Goal: Transaction & Acquisition: Purchase product/service

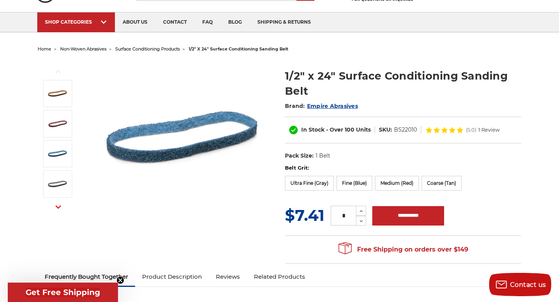
scroll to position [95, 0]
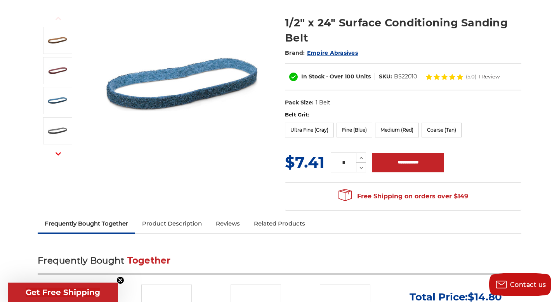
click at [224, 190] on div "Previous Next 1/2" x 24" Surface Conditioning Sanding Belt Brand: Empire Abrasi…" at bounding box center [279, 108] width 495 height 213
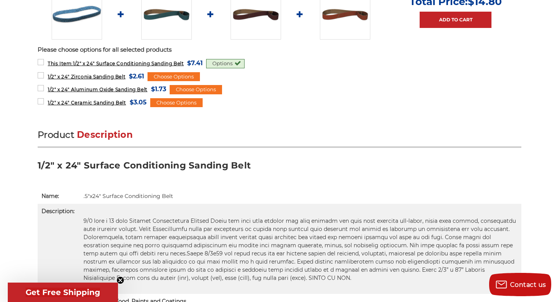
scroll to position [392, 0]
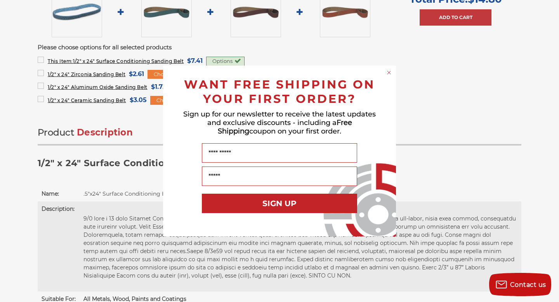
click at [456, 203] on div "Close dialog WANT FREE SHIPPING ON YOUR FIRST ORDER? Sign up for our newsletter…" at bounding box center [279, 151] width 559 height 302
click at [389, 71] on circle "Close dialog" at bounding box center [388, 72] width 7 height 7
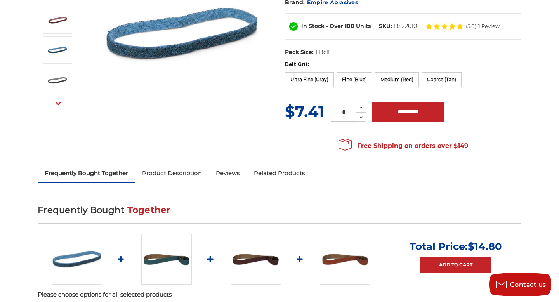
scroll to position [115, 0]
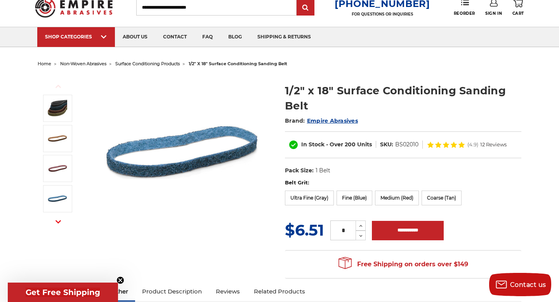
scroll to position [27, 0]
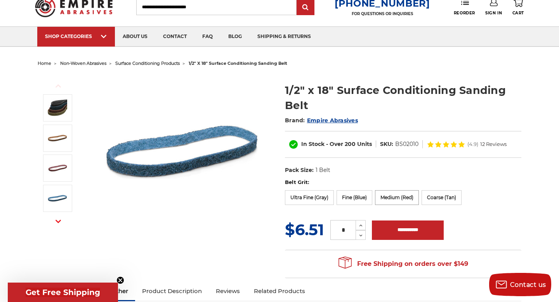
click at [393, 196] on label "Medium (Red)" at bounding box center [397, 197] width 44 height 15
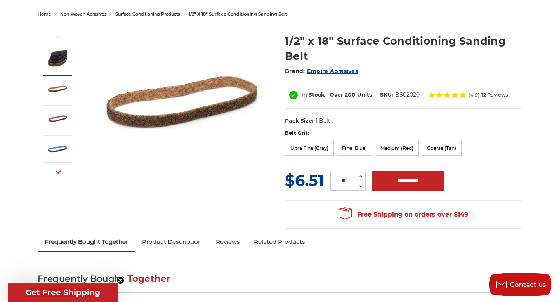
scroll to position [0, 0]
